Goal: Use online tool/utility

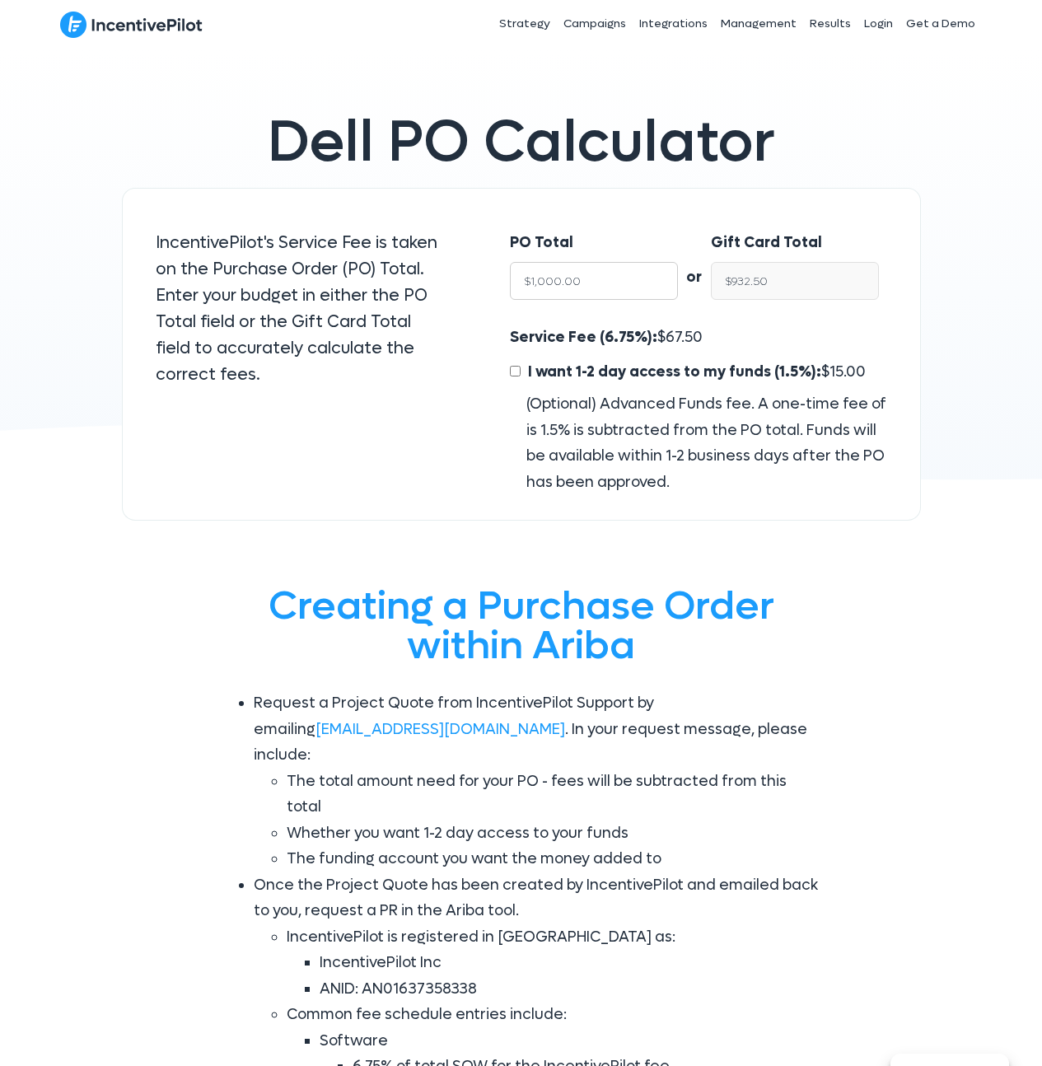
click at [616, 276] on input "$1,000.00" at bounding box center [594, 281] width 168 height 38
type input "$6"
type input "$5.59"
type input "$60"
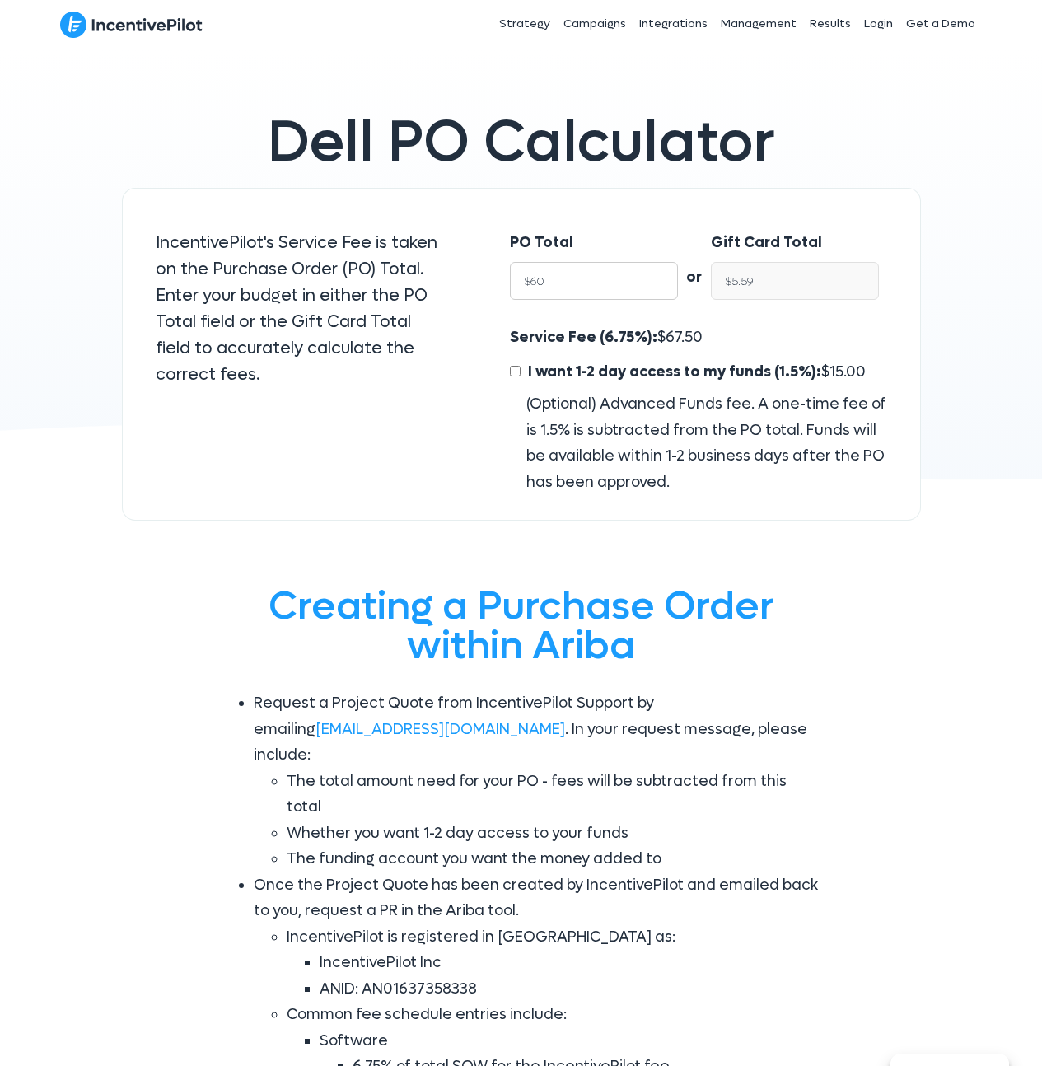
type input "$55.95"
type input "$600"
type input "$559.50"
type input "$6000"
type input "$5,595.00"
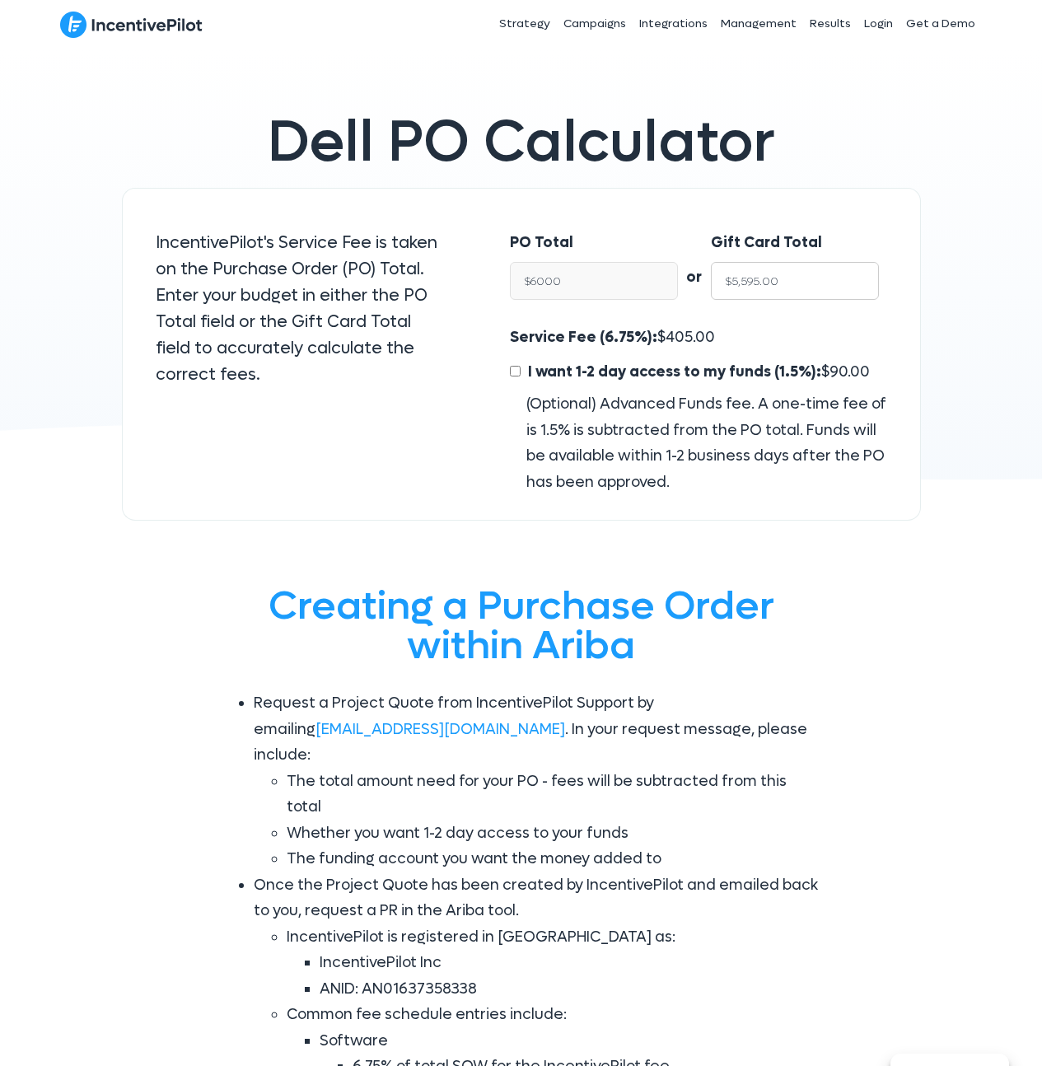
click at [770, 276] on input "$5,595.00" at bounding box center [795, 281] width 168 height 38
type input "$6,000.00"
click at [658, 340] on div "Service Fee (6.75%): $ 405.00 I want 1-2 day access to my funds (1.5%): $ 90.00…" at bounding box center [698, 410] width 377 height 171
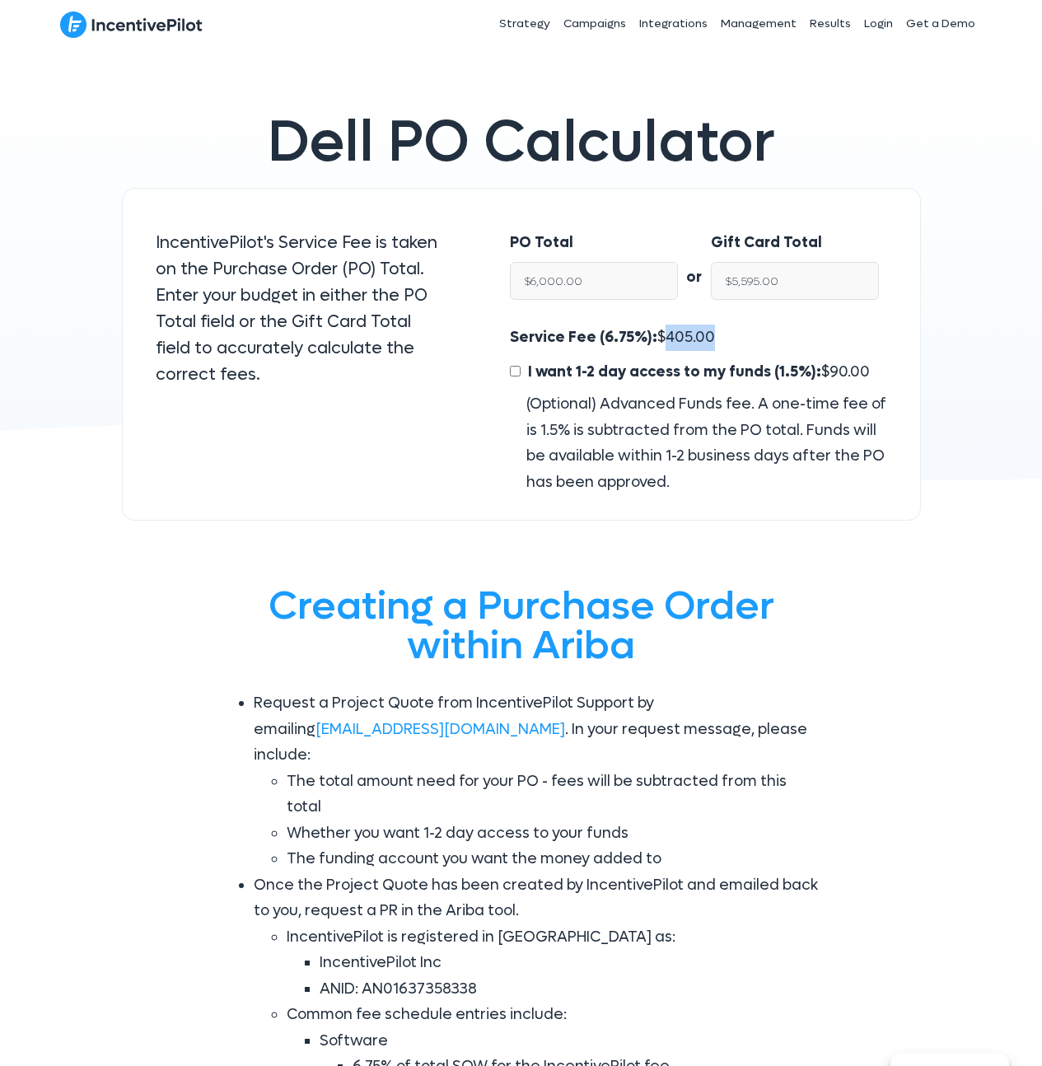
copy span "405.00"
click at [571, 273] on input "$6,000.00" at bounding box center [594, 281] width 168 height 38
click at [588, 288] on input "$6,000.00" at bounding box center [594, 281] width 168 height 38
click at [589, 288] on input "$6,000.00" at bounding box center [594, 281] width 168 height 38
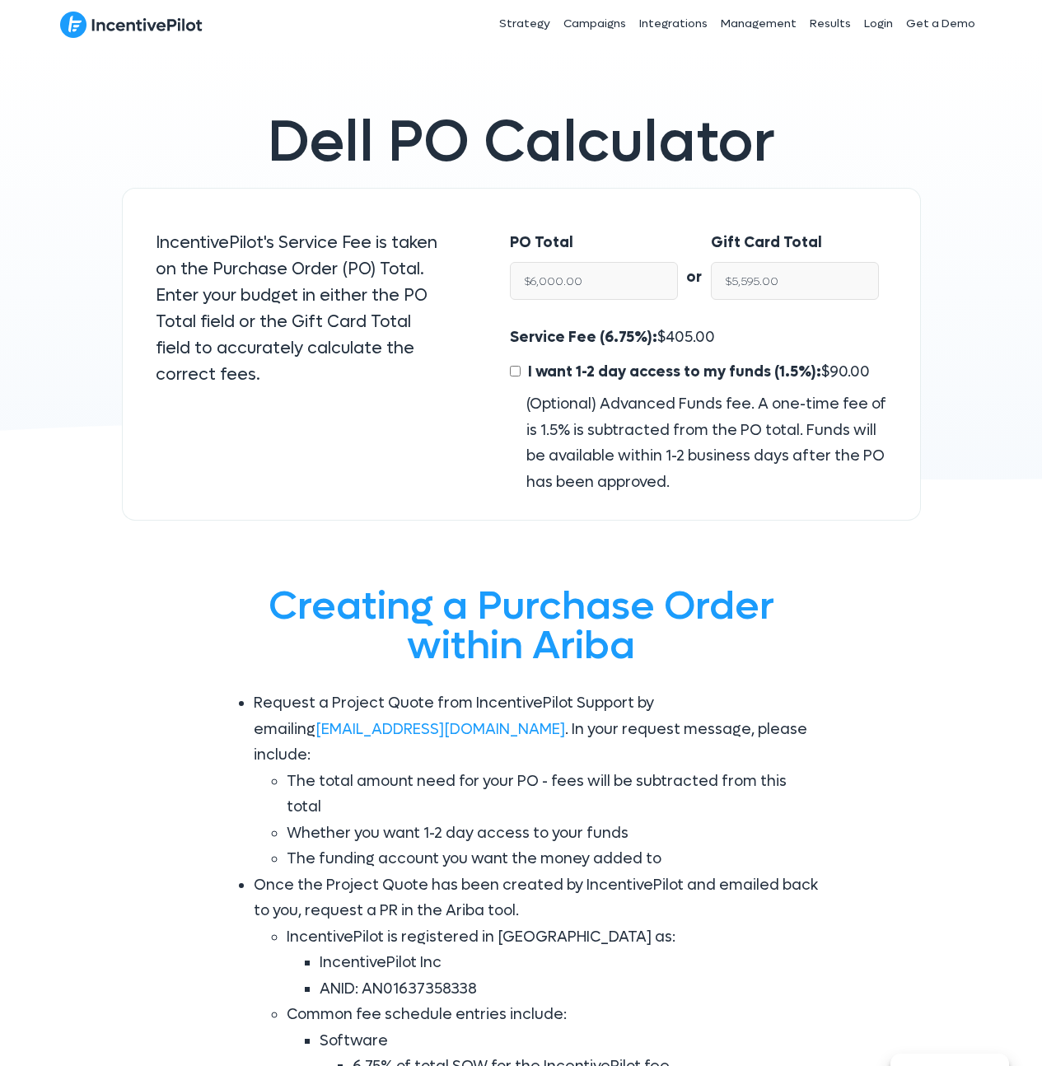
click at [907, 285] on div "PO Total $6,000.00 or Gift Card Total $5,595.00 Service Fee (6.75%): $ 405.00 I…" at bounding box center [698, 355] width 443 height 334
click at [813, 278] on input "$5,595.00" at bounding box center [795, 281] width 168 height 38
click at [897, 138] on h1 "Dell PO Calculator" at bounding box center [521, 143] width 766 height 58
